Goal: Task Accomplishment & Management: Manage account settings

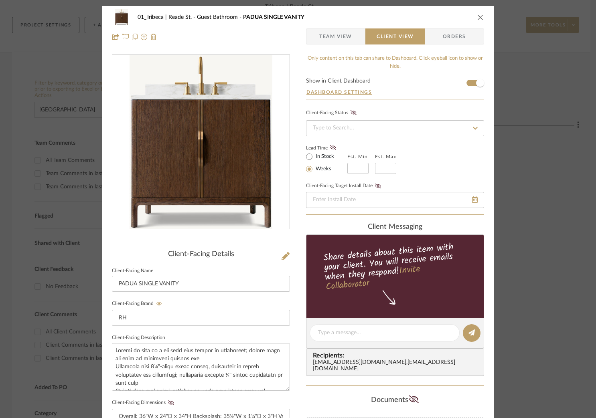
click at [477, 15] on icon "close" at bounding box center [480, 17] width 6 height 6
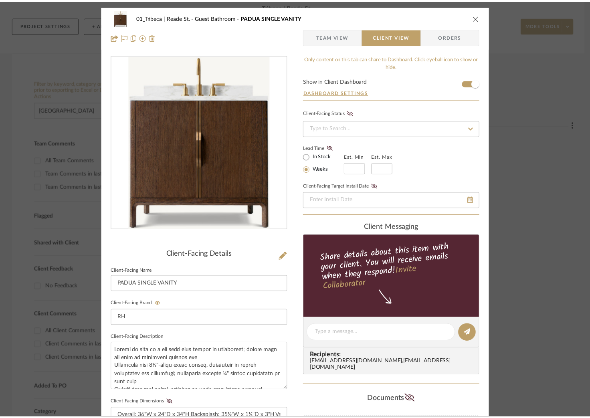
scroll to position [98, 0]
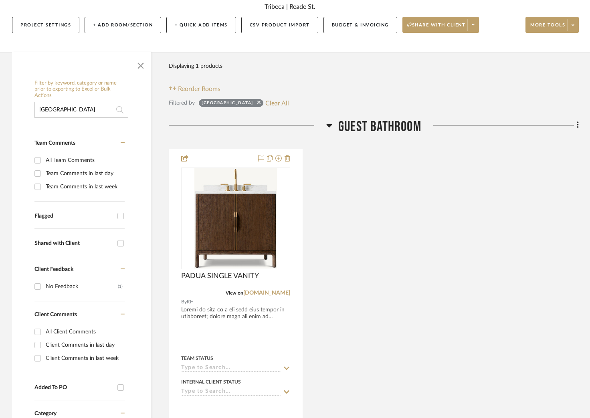
click at [82, 106] on input "[GEOGRAPHIC_DATA]" at bounding box center [81, 110] width 94 height 16
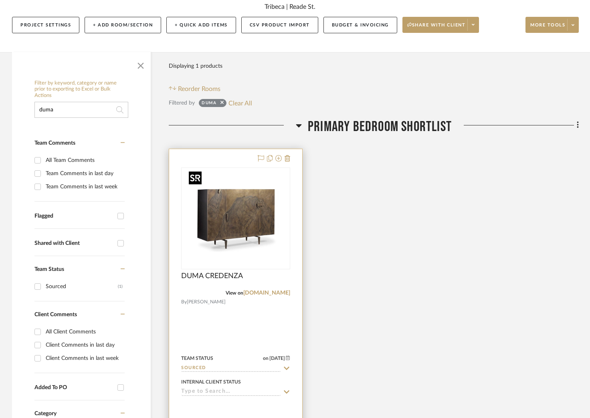
type input "duma"
click at [0, 0] on img at bounding box center [0, 0] width 0 height 0
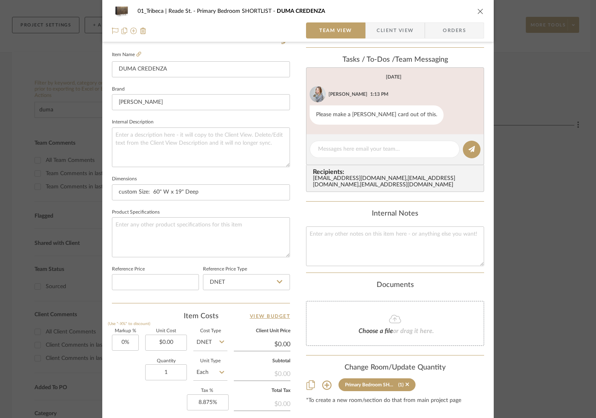
scroll to position [317, 0]
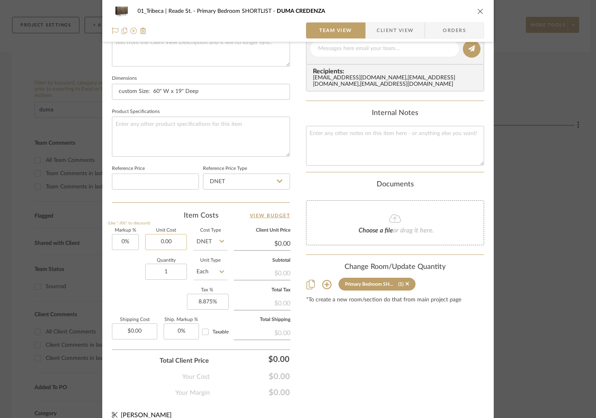
click at [173, 242] on input "0.00" at bounding box center [166, 242] width 42 height 16
paste input "1292.31"
type input "$1,292.31"
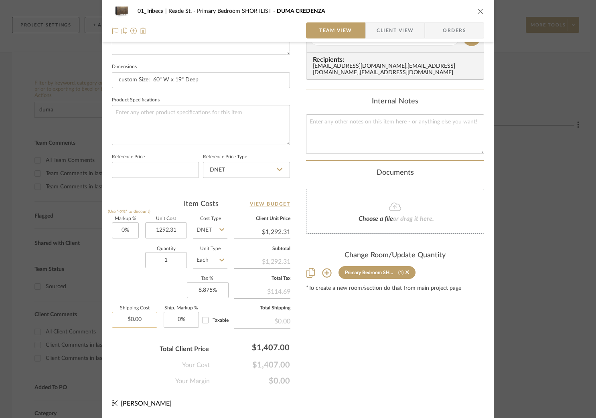
type input "$1,292.31"
click at [140, 318] on input "0.00" at bounding box center [134, 320] width 45 height 16
paste input "9029.05"
type input "9029.05"
type input "1292.31"
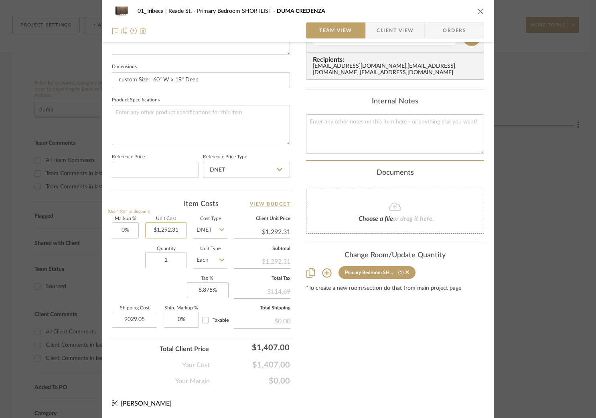
type input "$9,029.05"
click at [158, 231] on input "1292.31" at bounding box center [166, 231] width 42 height 16
type input "$1,292.31"
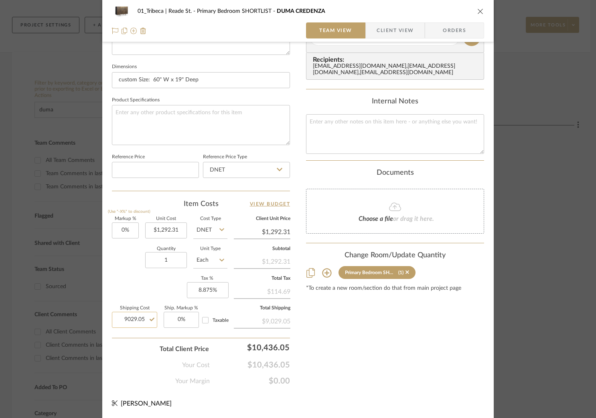
click at [133, 317] on input "9029.05" at bounding box center [134, 320] width 45 height 16
paste input "1292.31"
type input "$1,292.31"
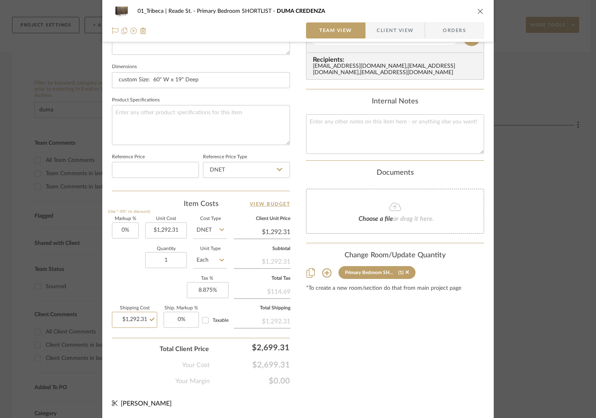
type input "1292.31"
click at [169, 232] on input "$1,292.31" at bounding box center [166, 231] width 42 height 16
type input "1292.31"
type input "$1,292.31"
click at [169, 232] on input "1292.31" at bounding box center [166, 231] width 42 height 16
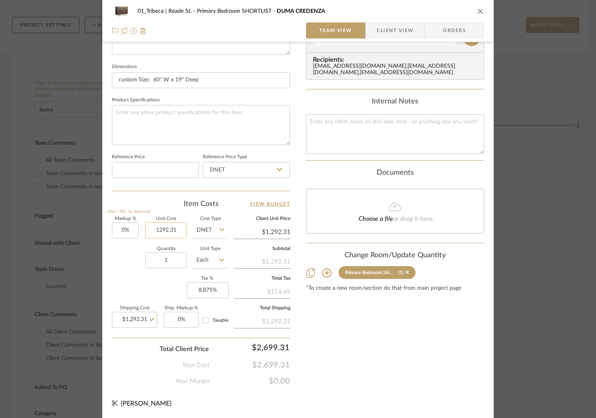
click at [169, 232] on input "1292.31" at bounding box center [166, 231] width 42 height 16
paste input "9994.00"
type input "$9,994.00"
click at [157, 205] on div "Item Costs View Budget" at bounding box center [201, 204] width 178 height 10
type input "$9,994.00"
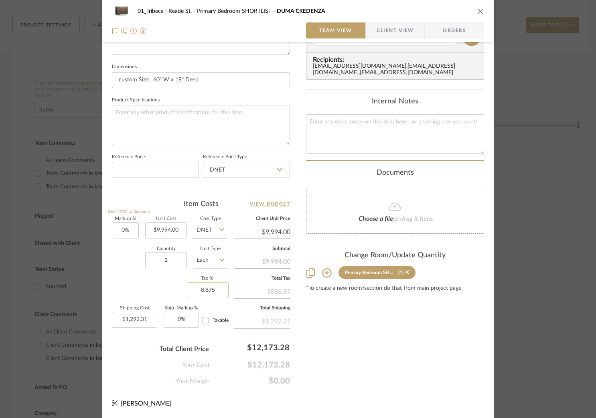
click at [210, 288] on input "8.875" at bounding box center [208, 290] width 42 height 16
type input "8%"
click at [166, 286] on div "Markup % (Use "-X%" to discount) 0% Unit Cost $9,994.00 Cost Type DNET Client U…" at bounding box center [201, 275] width 178 height 117
click at [203, 292] on input "8" at bounding box center [208, 290] width 42 height 16
type input "7.5%"
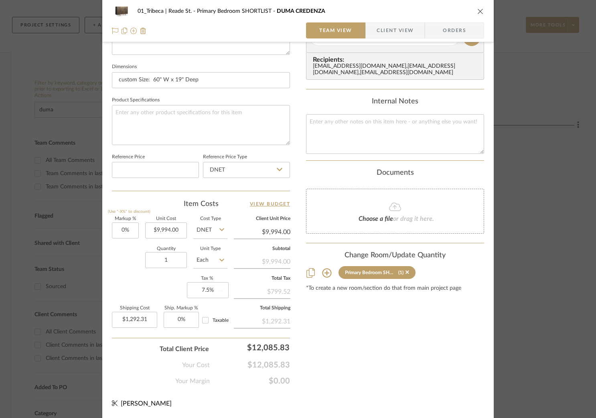
click at [147, 284] on div "Markup % (Use "-X%" to discount) 0% Unit Cost $9,994.00 Cost Type DNET Client U…" at bounding box center [201, 275] width 178 height 117
click at [203, 288] on input "7.5" at bounding box center [208, 290] width 42 height 16
type input "6%"
click at [156, 295] on div "Markup % (Use "-X%" to discount) 0% Unit Cost $9,994.00 Cost Type DNET Client U…" at bounding box center [201, 275] width 178 height 117
type input "6"
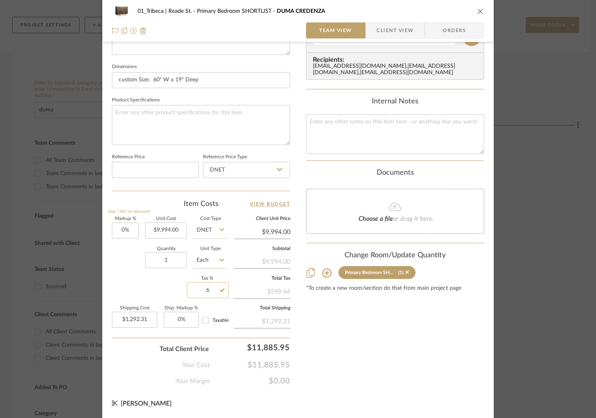
click at [204, 293] on input "6" at bounding box center [208, 290] width 42 height 16
click at [207, 290] on input "6" at bounding box center [208, 290] width 42 height 16
click at [162, 274] on sr-form-field "Quantity 1" at bounding box center [166, 261] width 42 height 28
type input "0%"
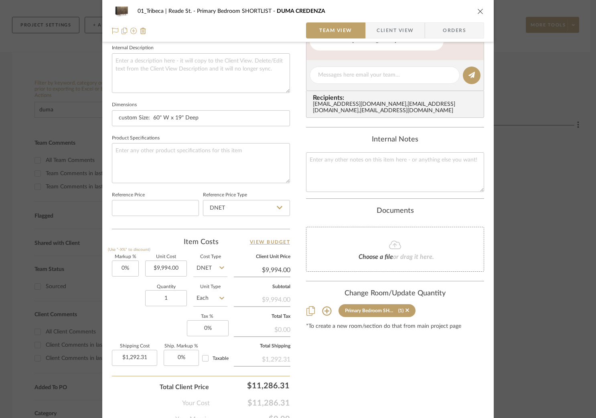
scroll to position [248, 0]
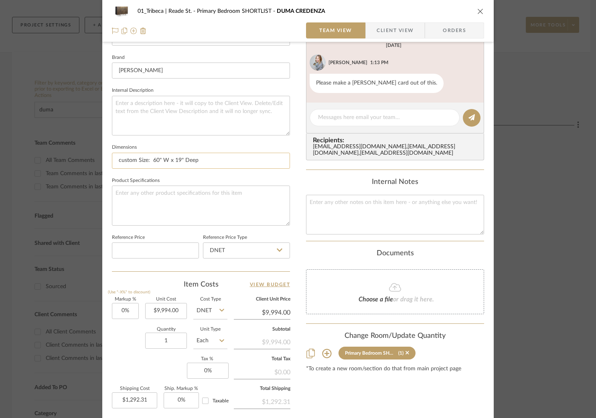
click at [139, 159] on input "custom Size: 60" W x 19" Deep" at bounding box center [201, 161] width 178 height 16
paste input "64"W x 20.5"D x 47.5"H"
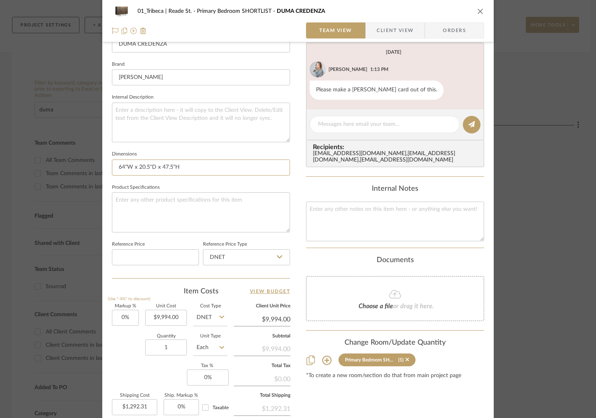
scroll to position [235, 0]
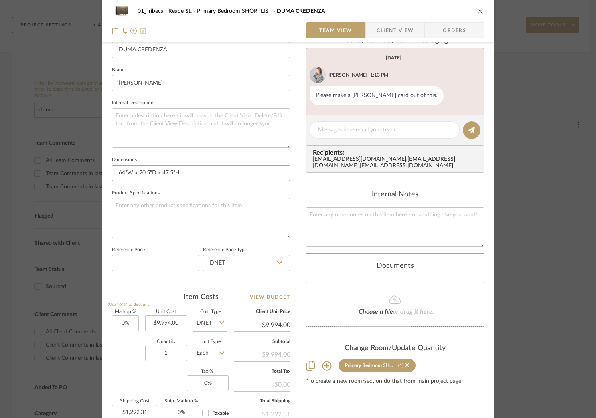
type input "64"W x 20.5"D x 47.5"H"
click at [190, 122] on textarea at bounding box center [201, 128] width 178 height 40
paste textarea "Carved Bronze Plate; Oak Veneer; Stainless Steel Base"
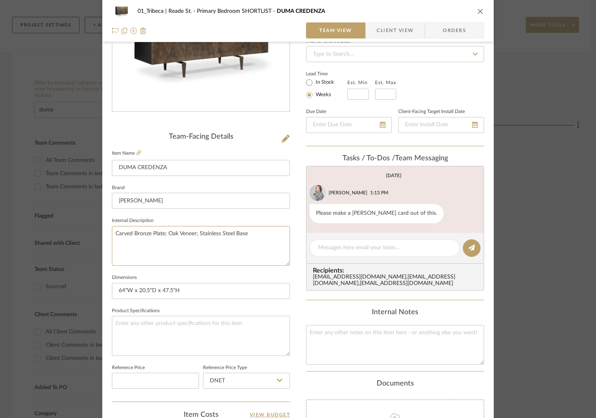
scroll to position [68, 0]
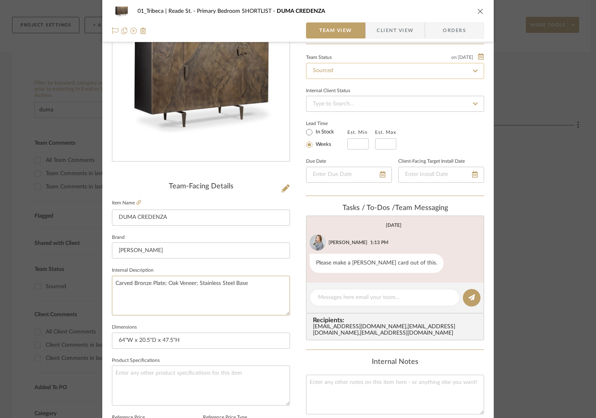
type textarea "Carved Bronze Plate; Oak Veneer; Stainless Steel Base"
click at [364, 72] on input "Sourced" at bounding box center [395, 71] width 178 height 16
click at [472, 71] on icon at bounding box center [475, 71] width 7 height 6
type input "[DATE]"
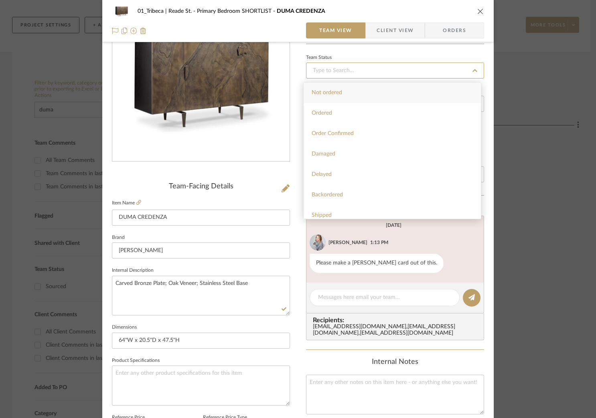
type input "[DATE]"
type input "appr"
click at [334, 112] on span "Approved" at bounding box center [324, 113] width 24 height 6
type input "[DATE]"
type input "Approved"
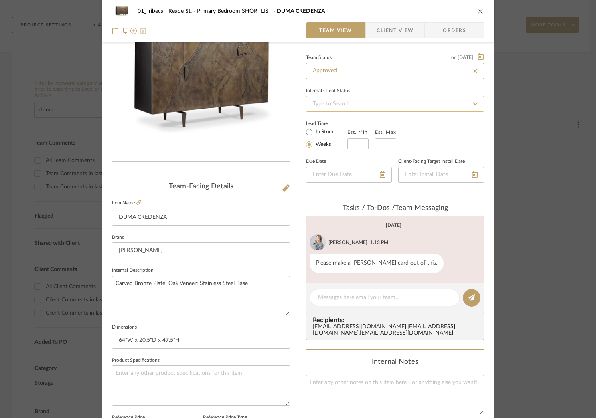
type input "Approved"
click at [381, 36] on span "Client View" at bounding box center [395, 30] width 37 height 16
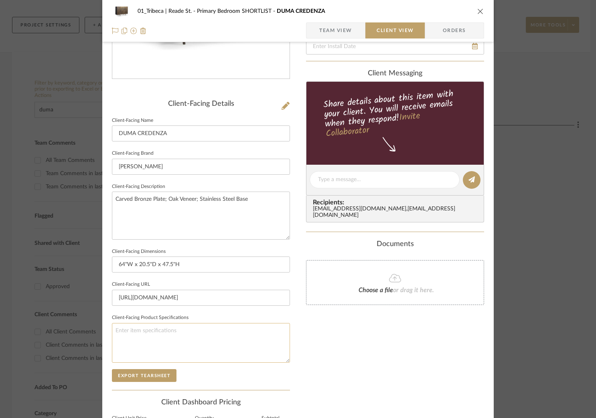
scroll to position [243, 0]
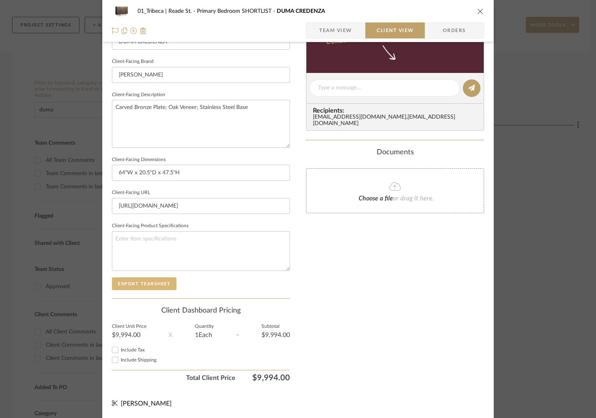
click at [135, 284] on button "Export Tearsheet" at bounding box center [144, 284] width 65 height 13
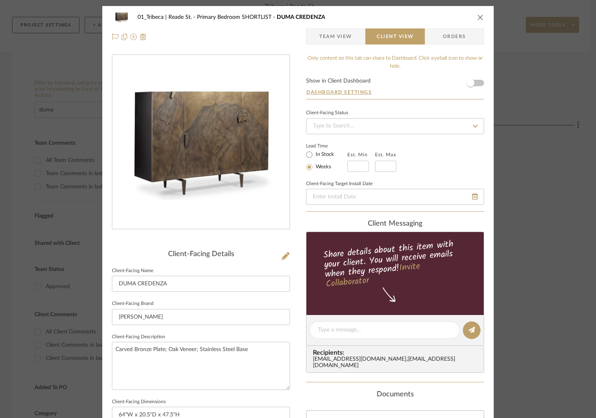
click at [477, 18] on icon "close" at bounding box center [480, 17] width 6 height 6
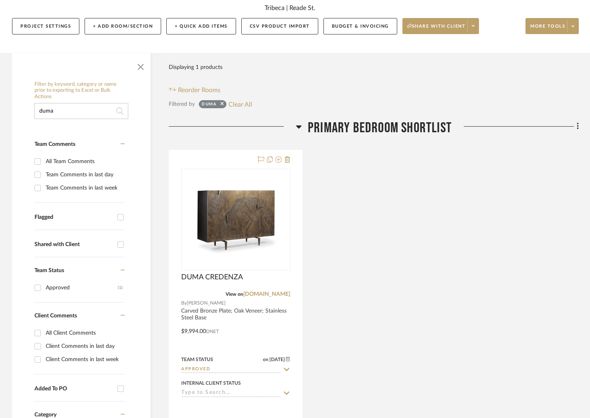
scroll to position [97, 0]
click at [98, 112] on input "duma" at bounding box center [81, 111] width 94 height 16
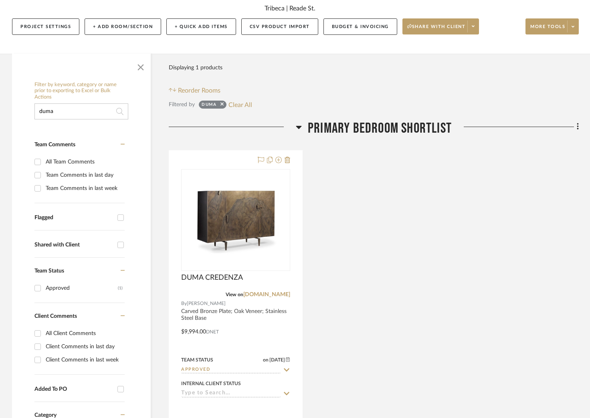
click at [98, 112] on input "duma" at bounding box center [81, 111] width 94 height 16
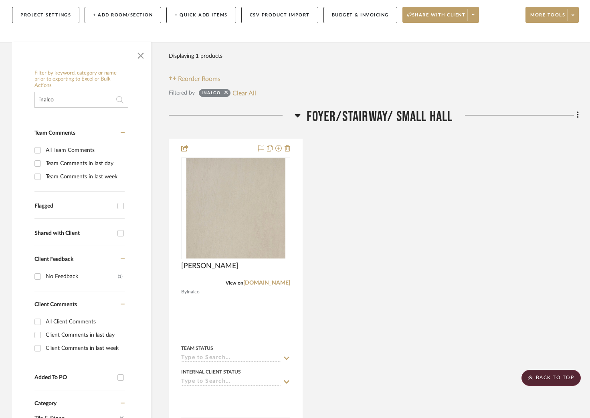
scroll to position [87, 0]
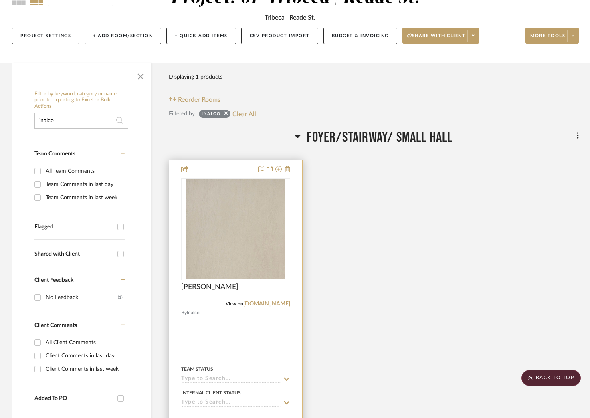
type input "inalco"
click at [229, 205] on img "0" at bounding box center [236, 229] width 99 height 100
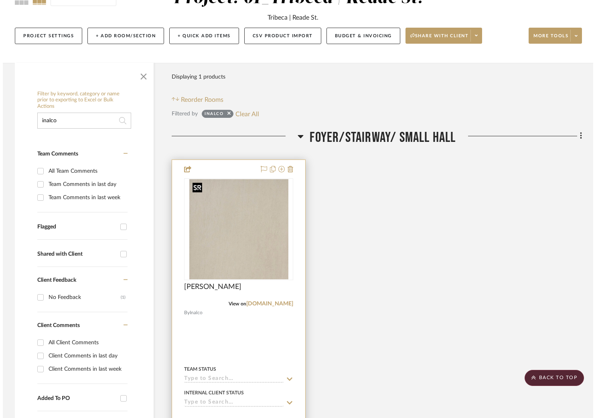
scroll to position [0, 0]
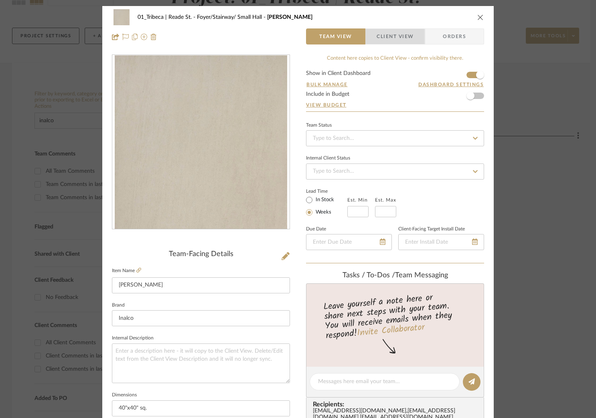
click at [401, 36] on span "Client View" at bounding box center [395, 36] width 37 height 16
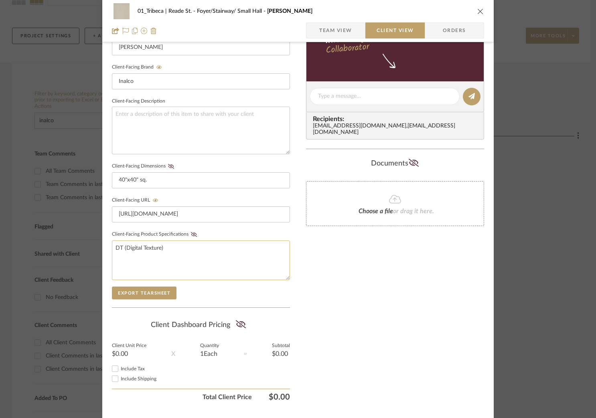
scroll to position [256, 0]
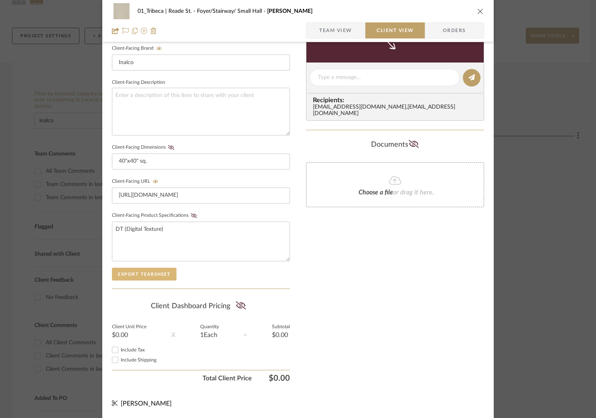
click at [145, 272] on button "Export Tearsheet" at bounding box center [144, 274] width 65 height 13
